Goal: Navigation & Orientation: Find specific page/section

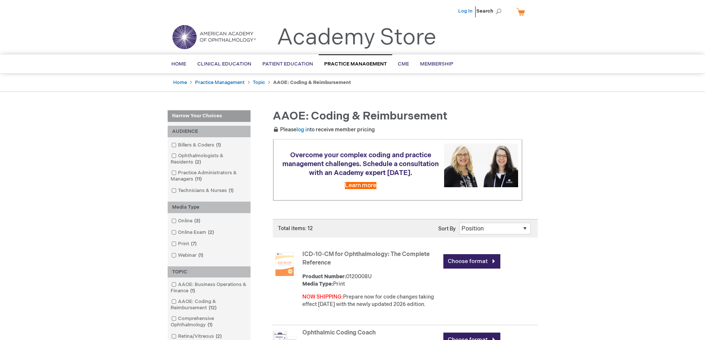
click at [468, 11] on link "Log In" at bounding box center [465, 11] width 14 height 6
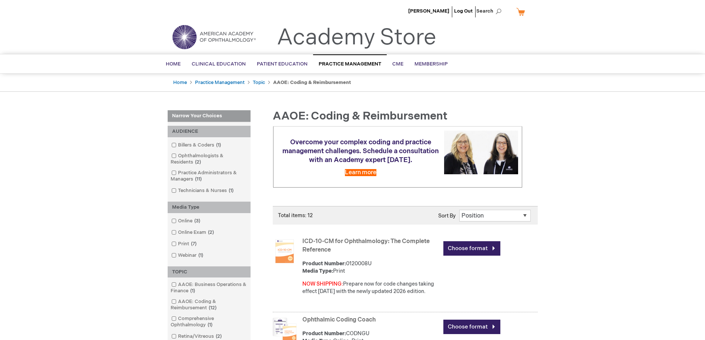
click at [422, 7] on li "[PERSON_NAME]" at bounding box center [428, 11] width 45 height 22
click at [423, 9] on span "[PERSON_NAME]" at bounding box center [428, 11] width 41 height 6
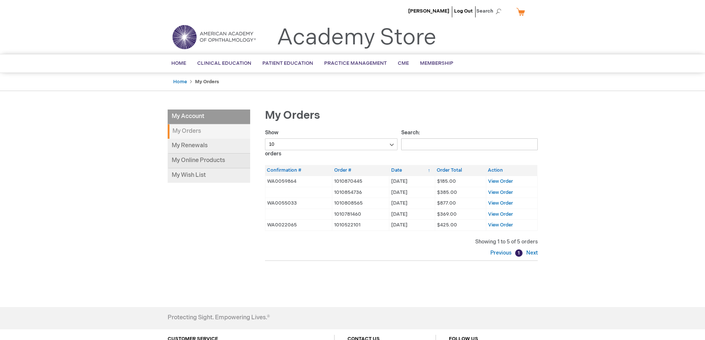
click at [201, 158] on link "My Online Products" at bounding box center [209, 161] width 83 height 15
